Goal: Complete application form

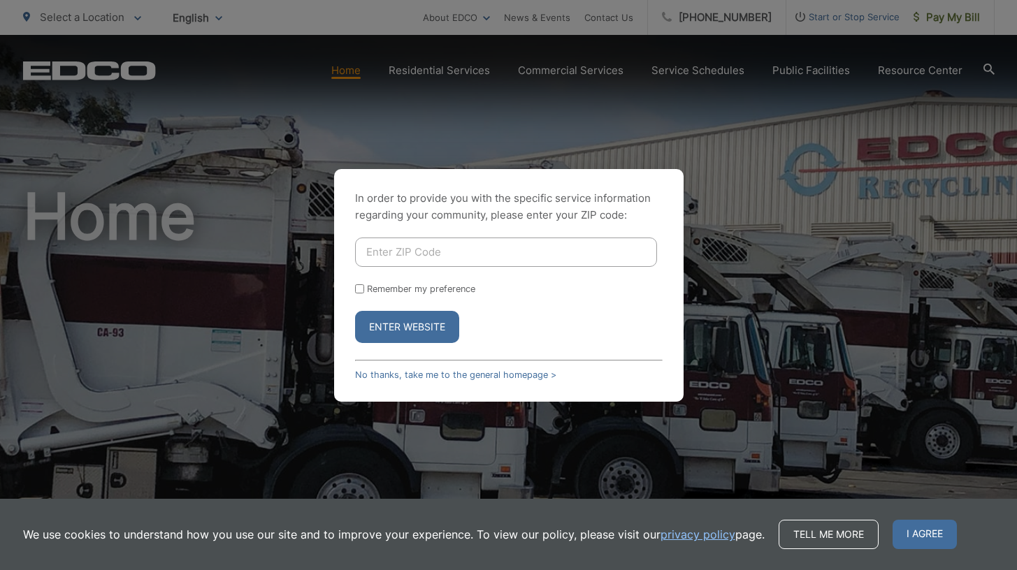
click at [270, 359] on div "In order to provide you with the specific service information regarding your co…" at bounding box center [508, 285] width 1017 height 570
click at [382, 245] on input "Enter ZIP Code" at bounding box center [506, 252] width 302 height 29
type input "92028"
click at [357, 284] on input "Remember my preference" at bounding box center [359, 288] width 9 height 9
checkbox input "true"
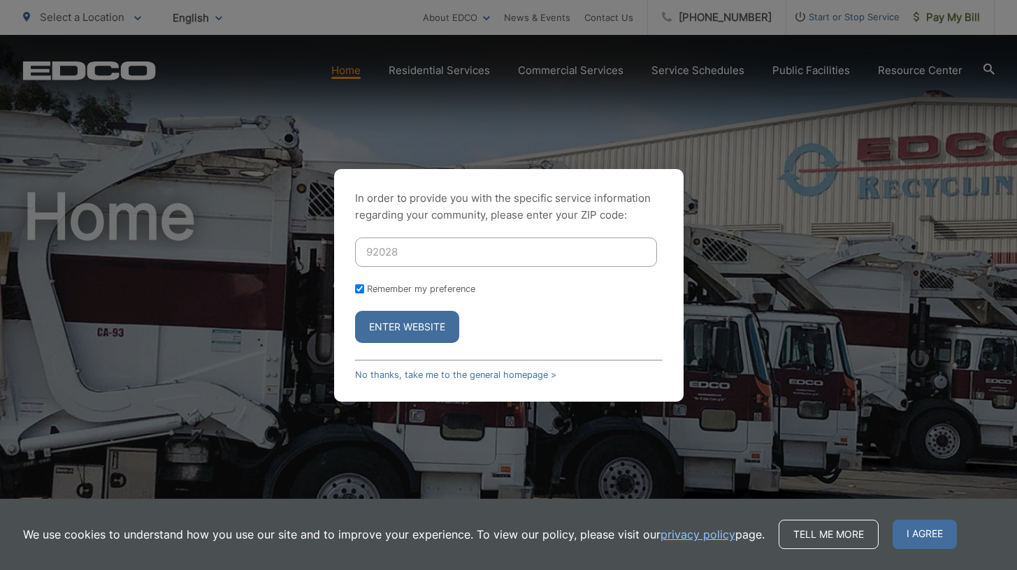
click at [388, 324] on button "Enter Website" at bounding box center [407, 327] width 104 height 32
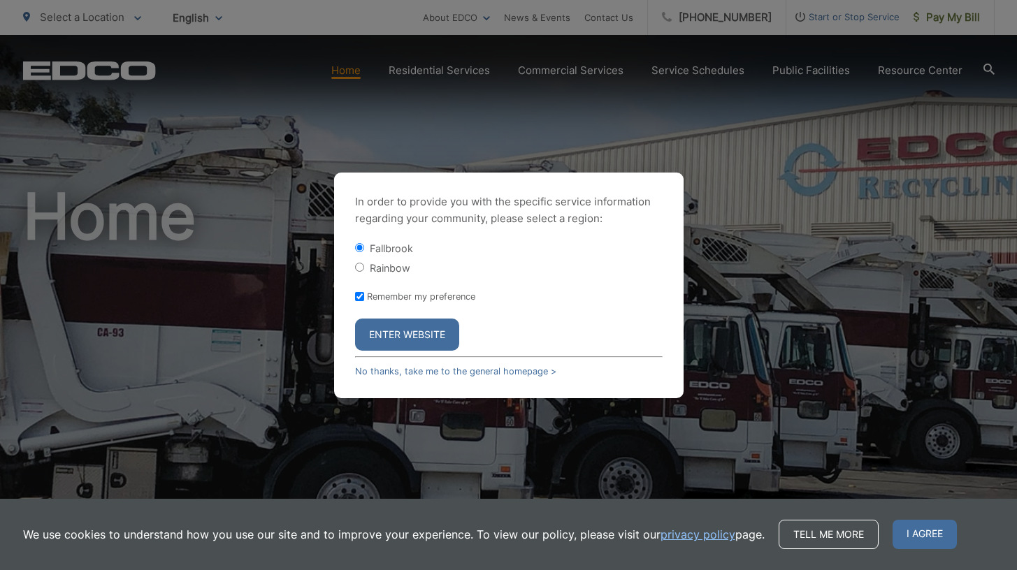
click at [357, 263] on input "Rainbow" at bounding box center [359, 267] width 9 height 9
radio input "true"
click at [390, 344] on button "Enter Website" at bounding box center [407, 335] width 104 height 32
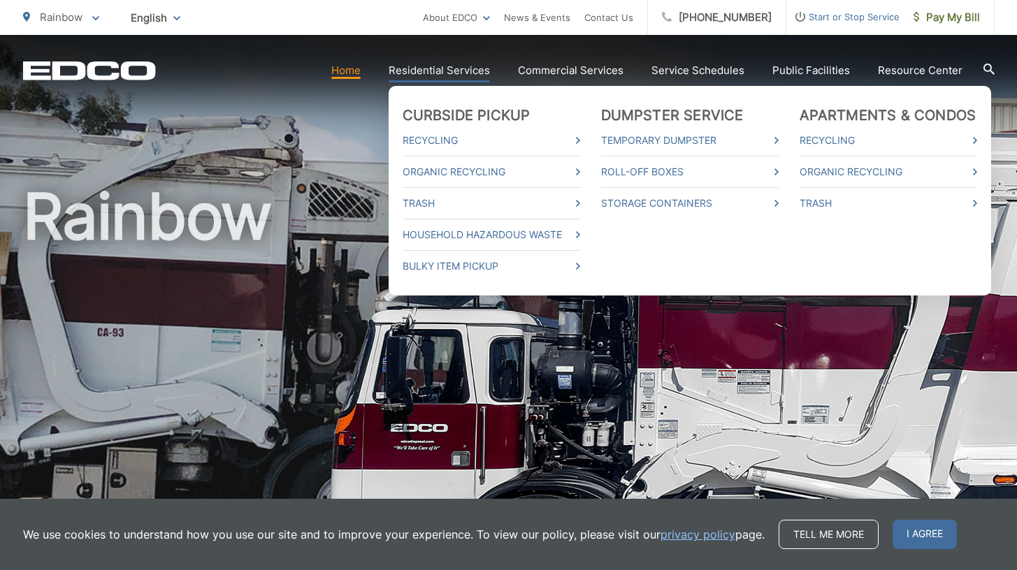
drag, startPoint x: 771, startPoint y: 99, endPoint x: 715, endPoint y: 102, distance: 56.0
click at [715, 102] on ul "Curbside Pickup Recycling Organic Recycling Trash Household Hazardous Waste Bul…" at bounding box center [689, 191] width 602 height 210
click at [580, 200] on icon at bounding box center [578, 203] width 4 height 7
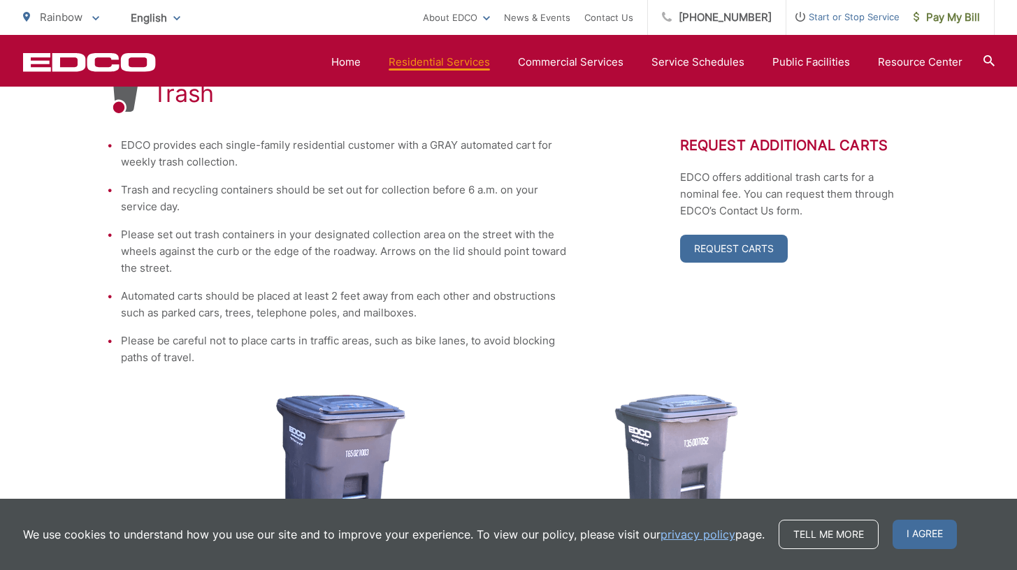
scroll to position [293, 0]
click at [954, 110] on div "Trash EDCO provides each single-family residential customer with a GRAY automat…" at bounding box center [508, 445] width 1017 height 916
click at [712, 251] on link "Request Carts" at bounding box center [734, 248] width 108 height 28
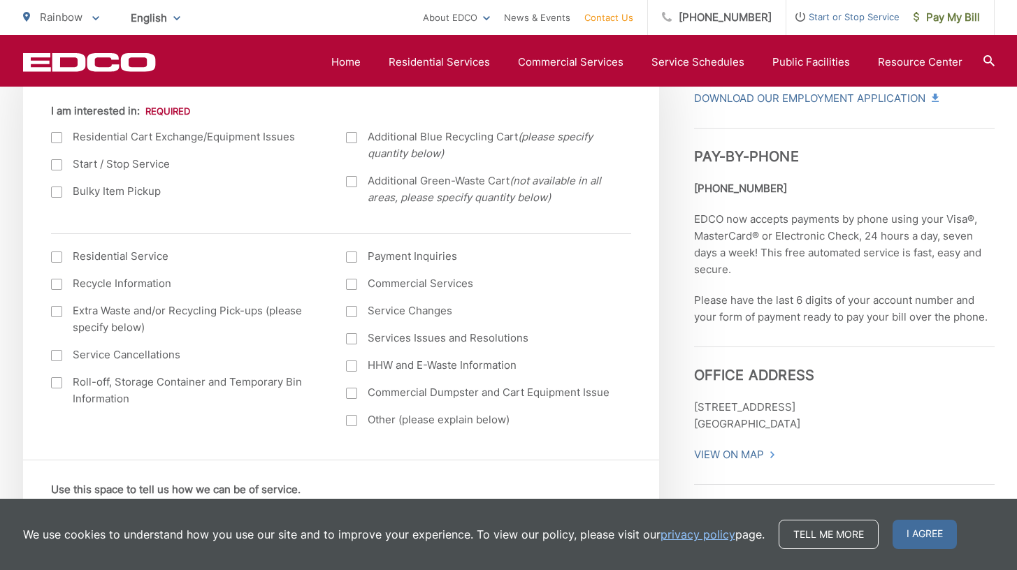
scroll to position [535, 0]
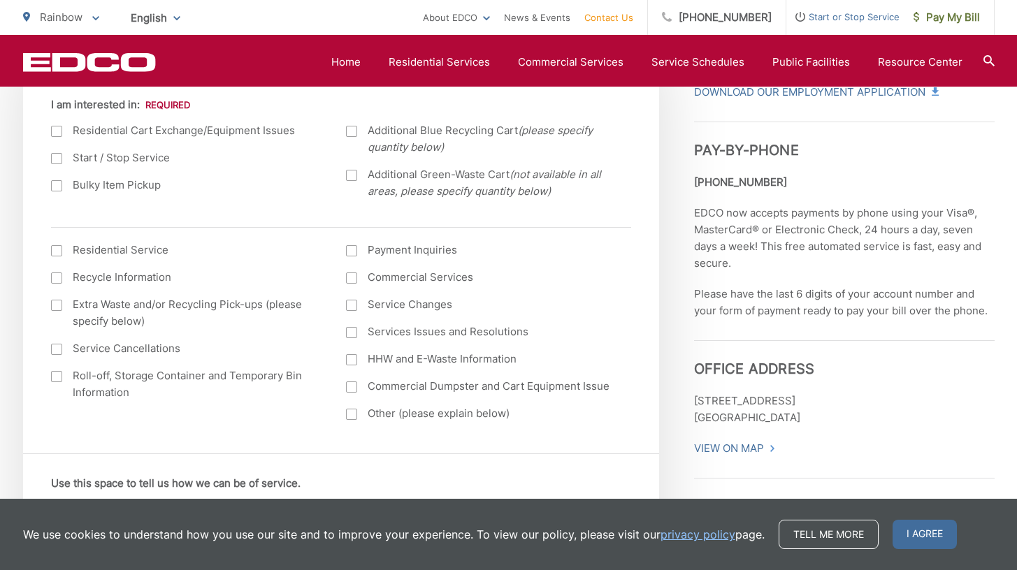
click at [351, 172] on div at bounding box center [351, 175] width 11 height 11
click at [0, 0] on input "Additional Green-Waste Cart (not available in all areas, please specify quantit…" at bounding box center [0, 0] width 0 height 0
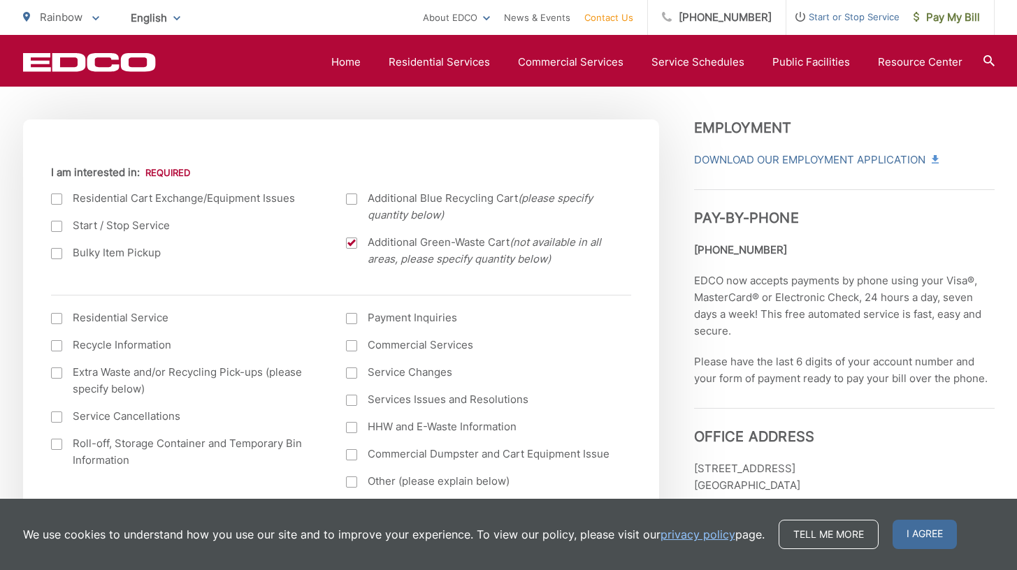
scroll to position [448, 0]
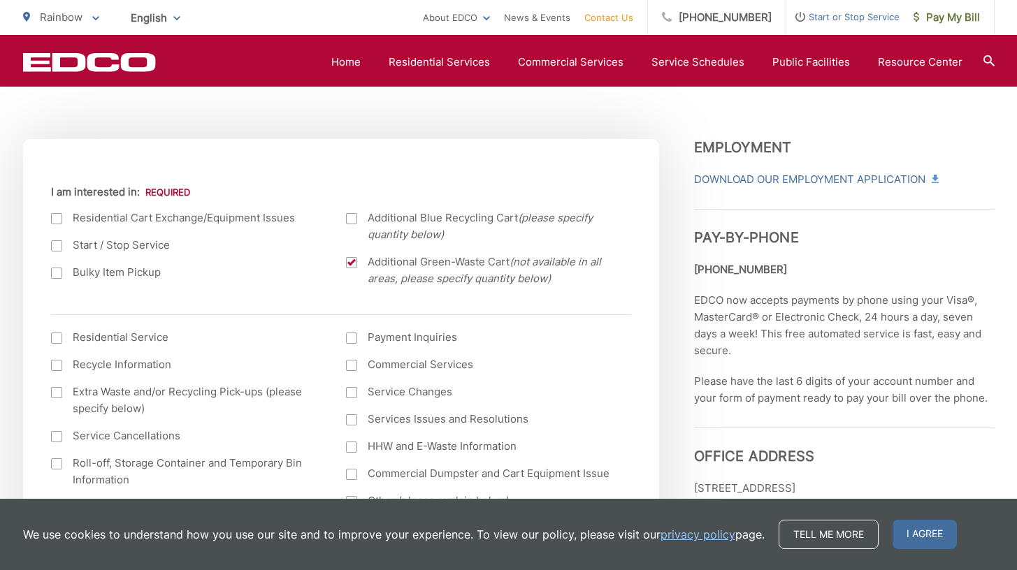
click at [351, 218] on div at bounding box center [351, 218] width 11 height 11
click at [0, 0] on input "Additional Blue Recycling Cart (please specify quantity below)" at bounding box center [0, 0] width 0 height 0
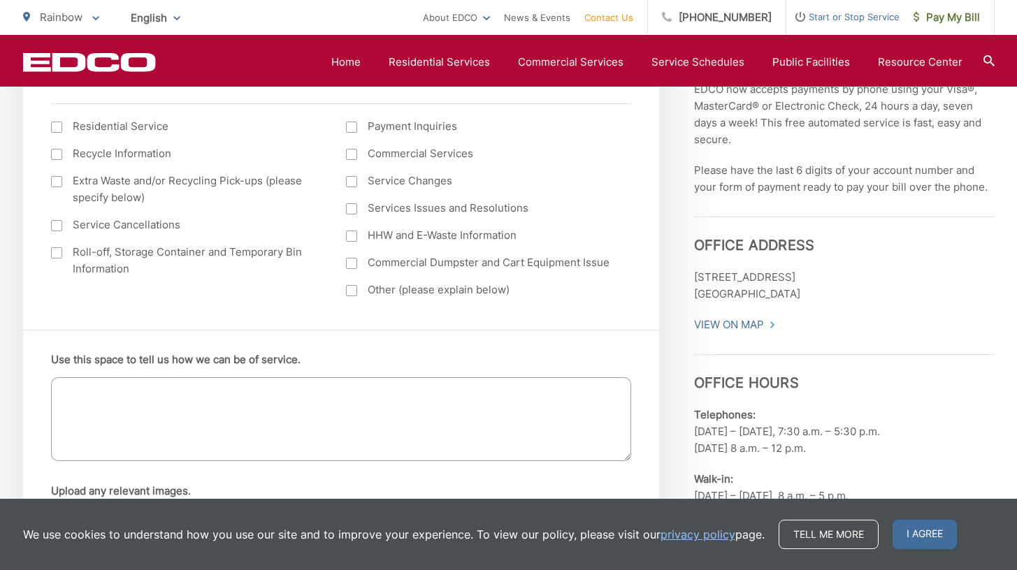
scroll to position [660, 0]
click at [351, 290] on div at bounding box center [351, 289] width 11 height 11
click at [0, 0] on input "Other (please explain below)" at bounding box center [0, 0] width 0 height 0
click at [86, 402] on textarea "Use this space to tell us how we can be of service." at bounding box center [341, 418] width 580 height 84
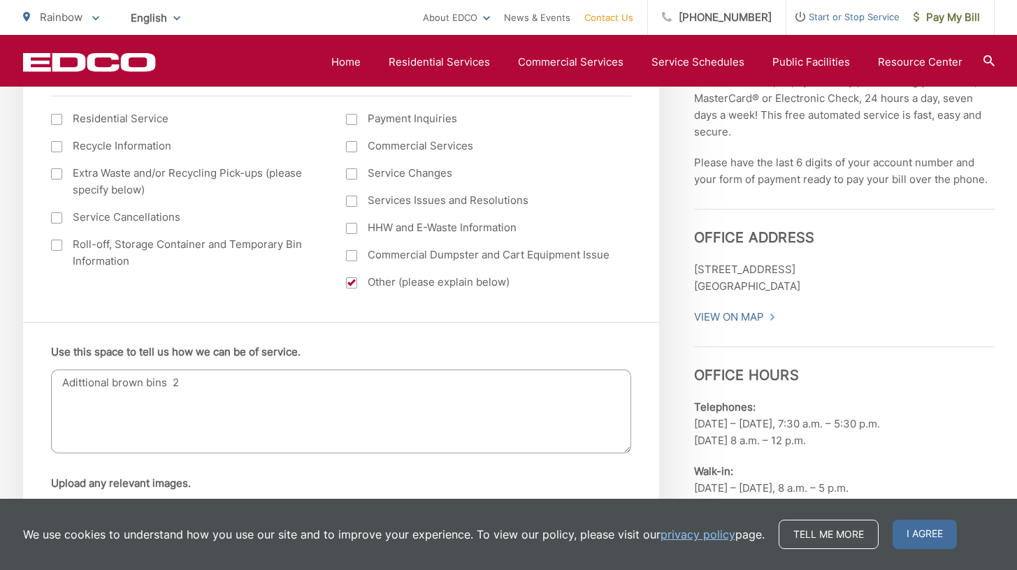
scroll to position [671, 0]
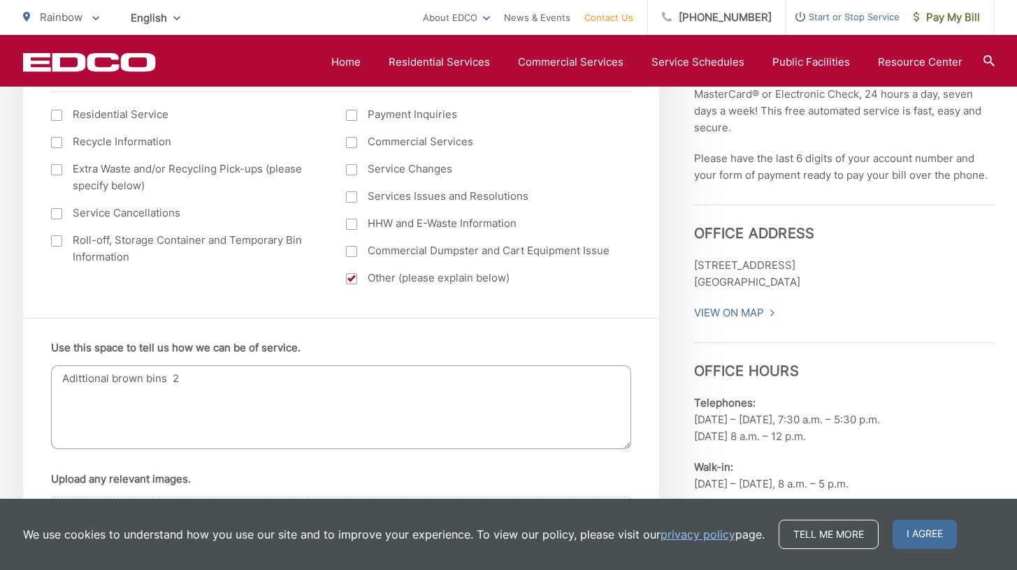
click at [73, 404] on textarea "Adittional brown bins 2" at bounding box center [341, 407] width 580 height 84
click at [113, 378] on textarea "Adittional brown bins 2" at bounding box center [341, 407] width 580 height 84
click at [135, 405] on textarea "Adittional: brown bins 2" at bounding box center [341, 407] width 580 height 84
click at [114, 420] on textarea "Adittional: brown bins 2 blu bins 2" at bounding box center [341, 407] width 580 height 84
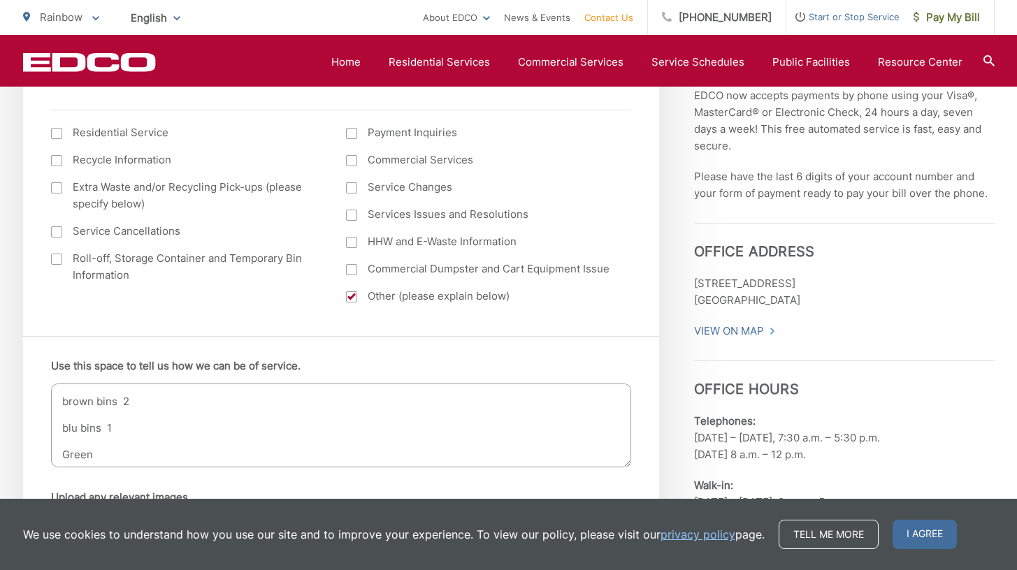
scroll to position [36, 0]
click at [68, 412] on textarea "Adittional: brown bins 2 blu bins 1 Green Waste carts 2" at bounding box center [341, 426] width 580 height 84
click at [78, 412] on textarea "Adittional: brown bins 2 Blu bins 1 Green Waste carts 2" at bounding box center [341, 426] width 580 height 84
click at [85, 409] on textarea "Adittional: brown bins 2 Blue bins 1 Green Waste carts 2" at bounding box center [341, 426] width 580 height 84
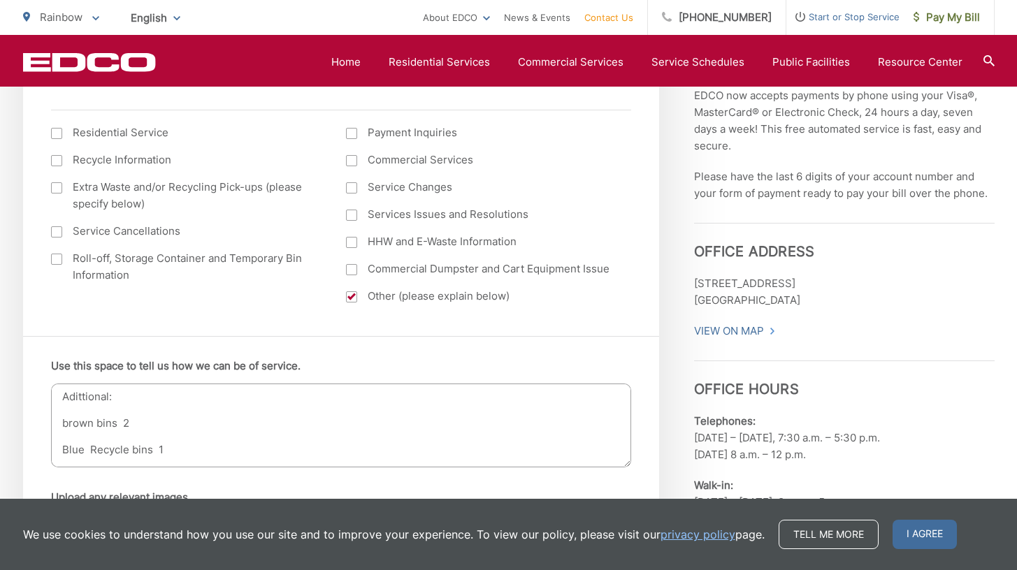
click at [68, 423] on textarea "Adittional: brown bins 2 Blue Recycle bins 1 Green Waste carts 2" at bounding box center [341, 426] width 580 height 84
click at [67, 421] on textarea "Adittional: bBrown rown bins 2 Blue Recycle bins 1 Green Waste carts 2" at bounding box center [341, 426] width 580 height 84
click at [145, 423] on textarea "Adittional: Brown rown bins 2 Blue Recycle bins 1 Green Waste carts 2" at bounding box center [341, 426] width 580 height 84
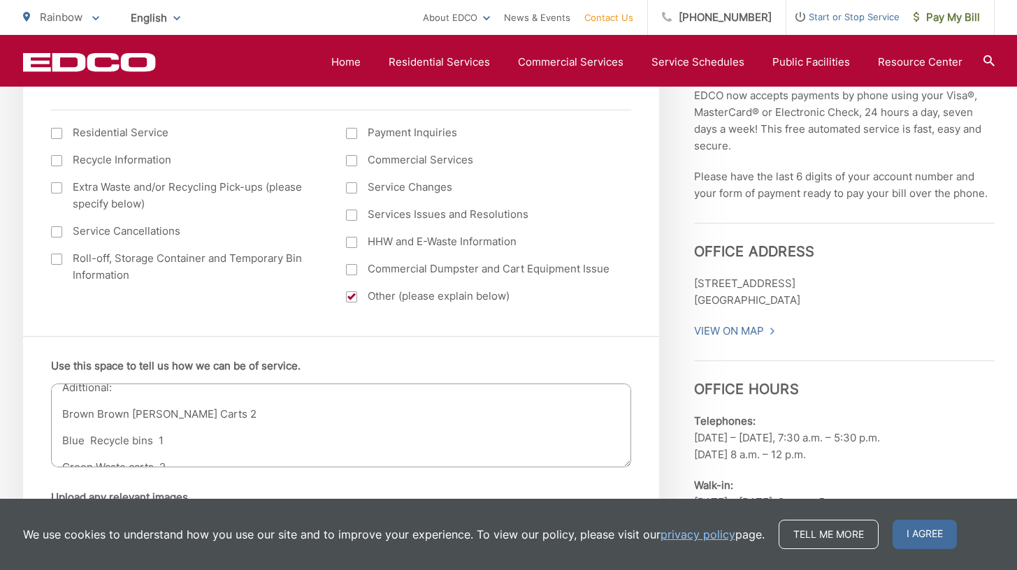
click at [154, 437] on textarea "Adittional: Brown Brown Trask Carts 2 Blue Recycle bins 1 Green Waste carts 2" at bounding box center [341, 426] width 580 height 84
click at [157, 412] on textarea "Adittional: Brown Brown Trask Carts 2 Blue Recycle bins 1 Green Waste carts 2" at bounding box center [341, 426] width 580 height 84
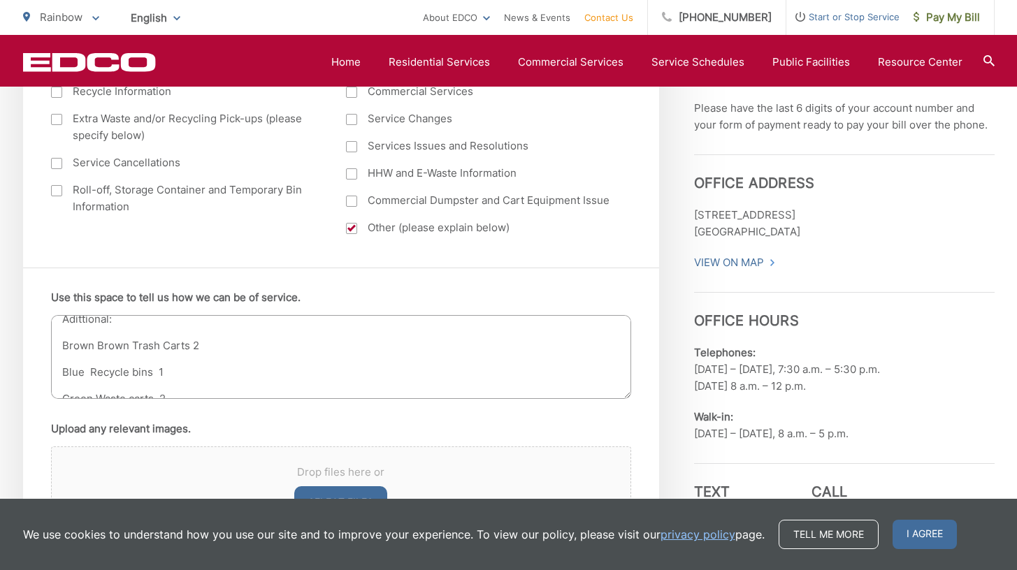
scroll to position [722, 0]
click at [130, 347] on textarea "Adittional: Brown Brown Trash Carts 2 Blue Recycle bins 1 Green Waste carts 2" at bounding box center [341, 356] width 580 height 84
click at [152, 370] on textarea "Adittional: Brown BrownTrash Carts 2 Blue Recycle bins 1 Green Waste carts 2" at bounding box center [341, 356] width 580 height 84
click at [154, 365] on textarea "Adittional: Brown BrownTrash Carts 2 Blue Recycle Carts 1 Green Waste carts 2" at bounding box center [341, 356] width 580 height 84
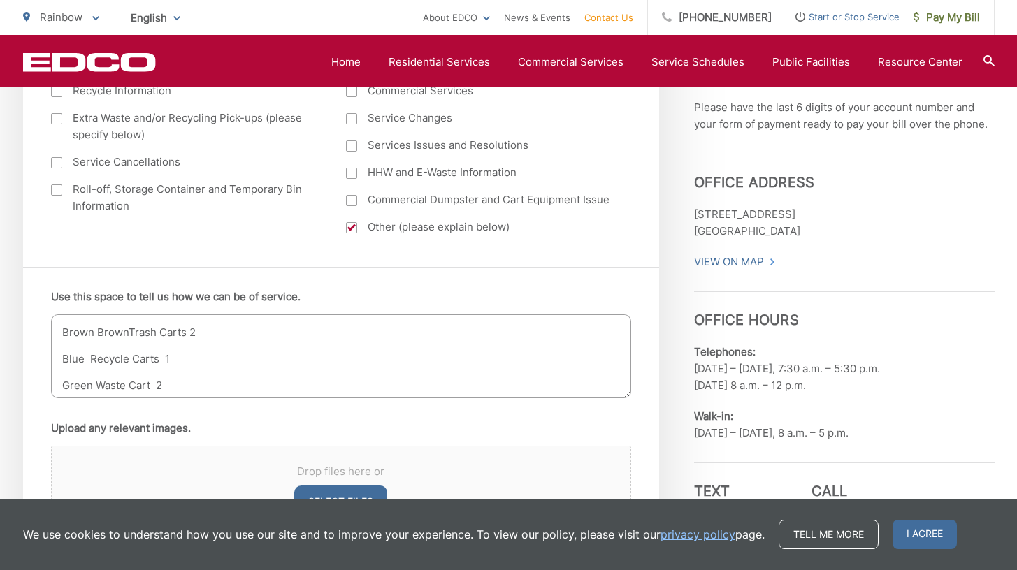
click at [160, 335] on textarea "Adittional: Brown BrownTrash Carts 2 Blue Recycle Carts 1 Green Waste Cart 2" at bounding box center [341, 356] width 580 height 84
click at [161, 335] on textarea "Adittional: Brown BrownTrash Carts 2 Blue Recycle Carts 1 Green Waste Cart 2" at bounding box center [341, 356] width 580 height 84
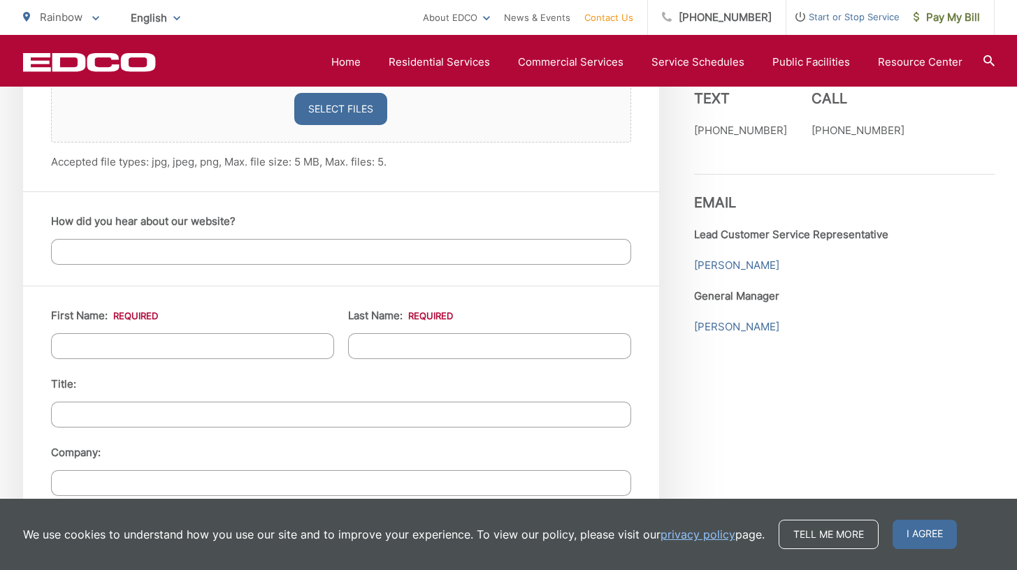
scroll to position [1117, 0]
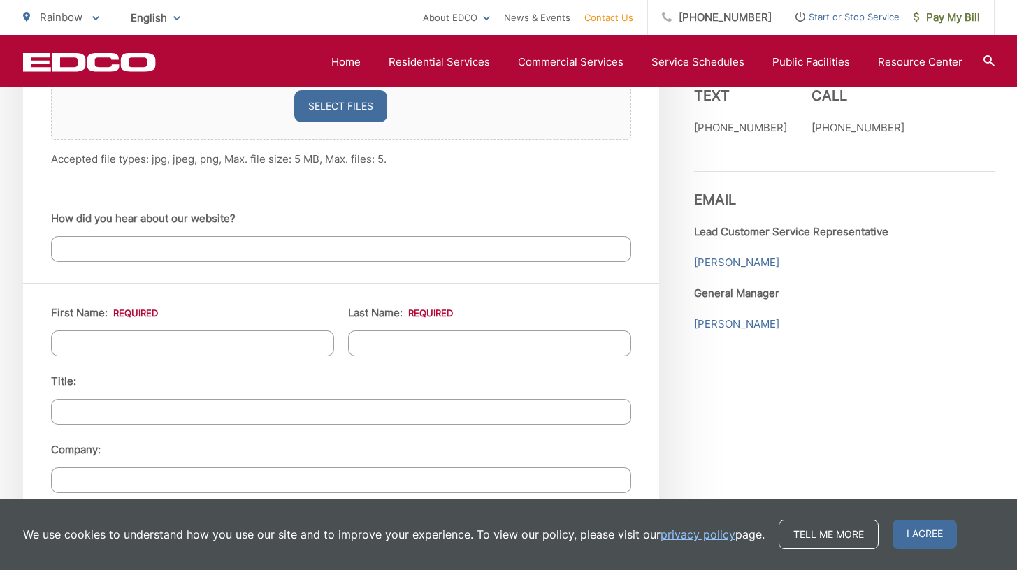
type textarea "Adittional: Brown BrownTrash Carts 2 Blue Recycle Cart 1 Green Waste Cart 2"
click at [159, 345] on input "First Name: *" at bounding box center [192, 343] width 283 height 26
type input "Sheridan"
type input "Traner"
type input "990 RAINBOW CREST RD"
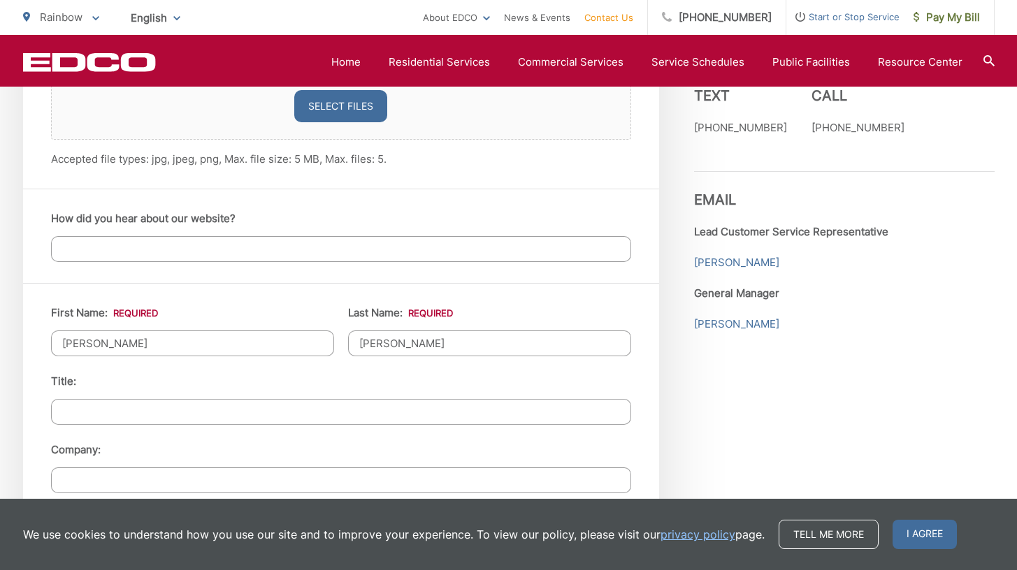
type input "FALLBROOK"
type input "92028-9618"
type input "7602207500"
type input "mamacitat@hotmail.com"
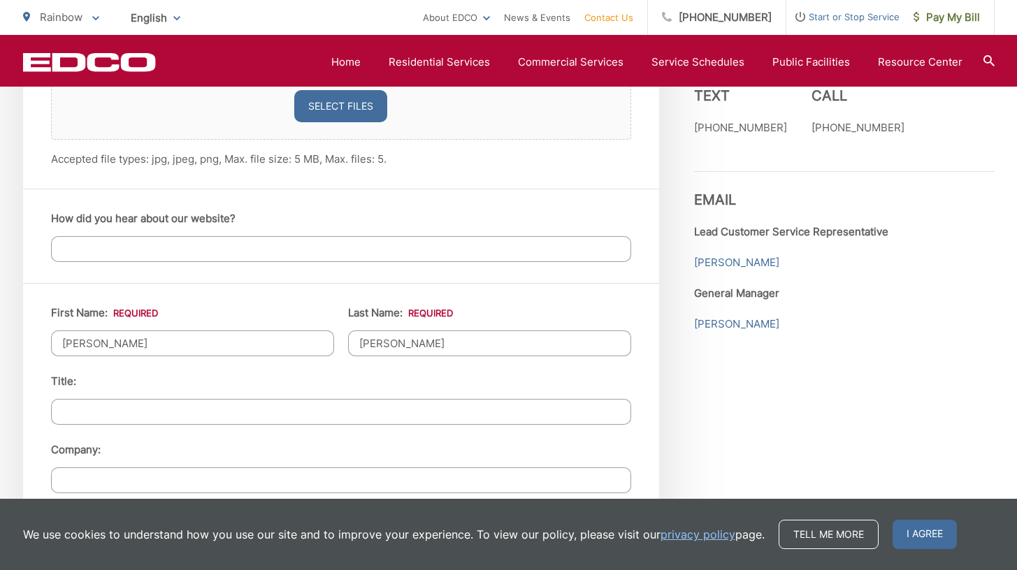
type input "(760) 220-7500"
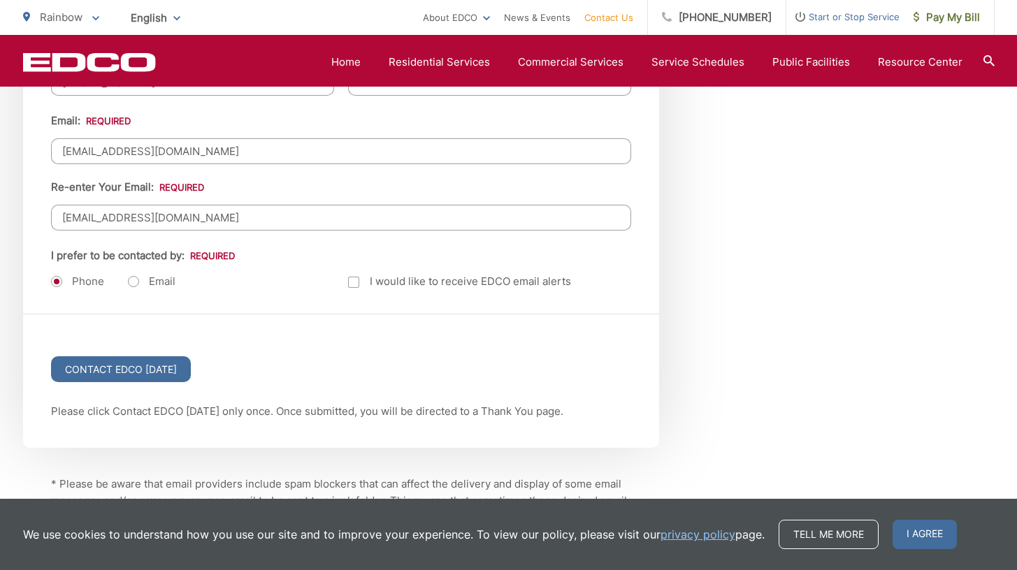
scroll to position [1790, 0]
click at [350, 275] on div at bounding box center [353, 280] width 11 height 11
click at [0, 0] on input "Email Alerts" at bounding box center [0, 0] width 0 height 0
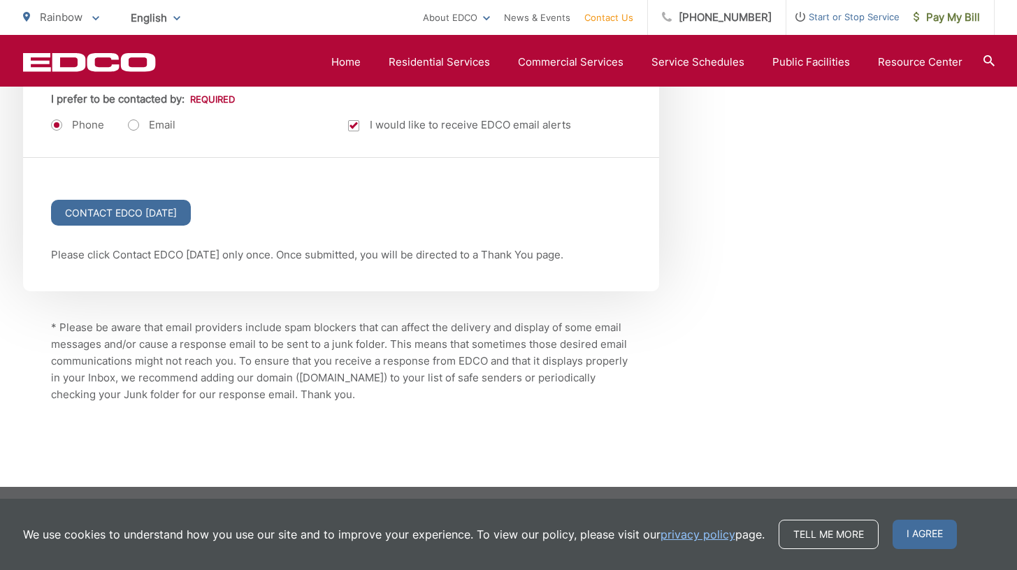
scroll to position [1946, 0]
click at [155, 199] on input "Contact EDCO Today" at bounding box center [121, 212] width 140 height 26
